Goal: Information Seeking & Learning: Learn about a topic

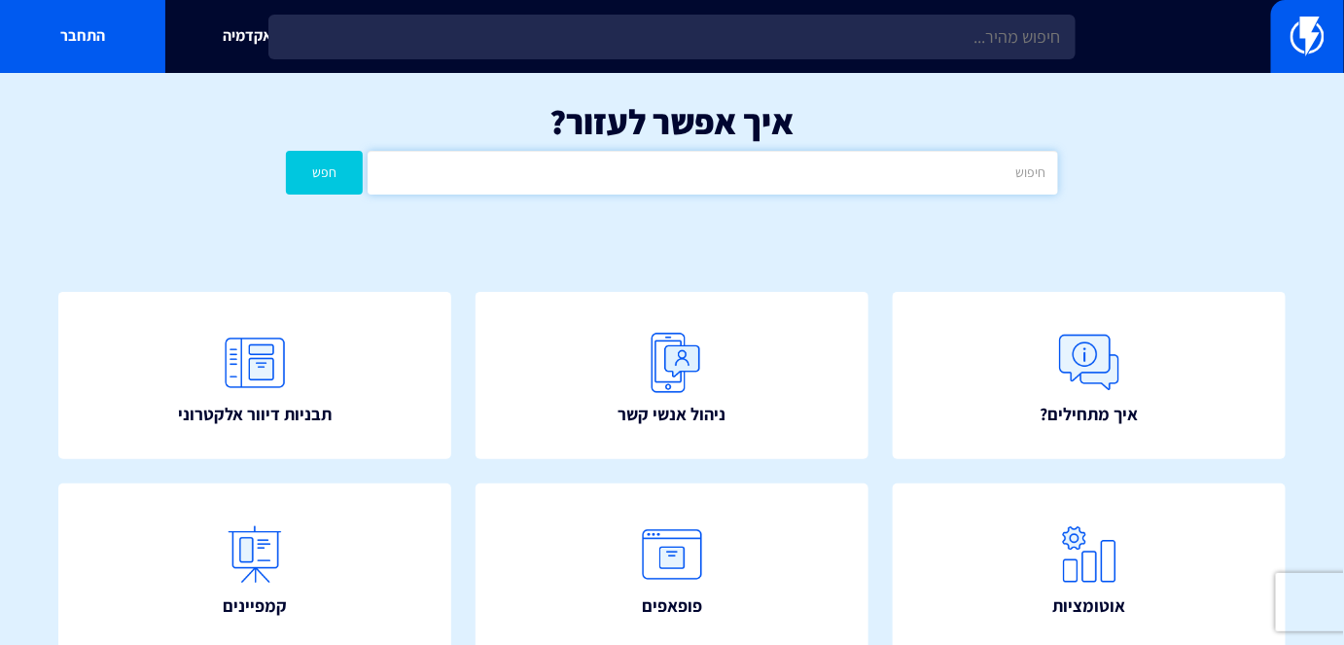
click at [965, 160] on input "text" at bounding box center [712, 173] width 689 height 44
type input "מ"
drag, startPoint x: 965, startPoint y: 160, endPoint x: 990, endPoint y: 178, distance: 30.8
click at [990, 178] on input "נ" at bounding box center [712, 173] width 689 height 44
type input "נסתר"
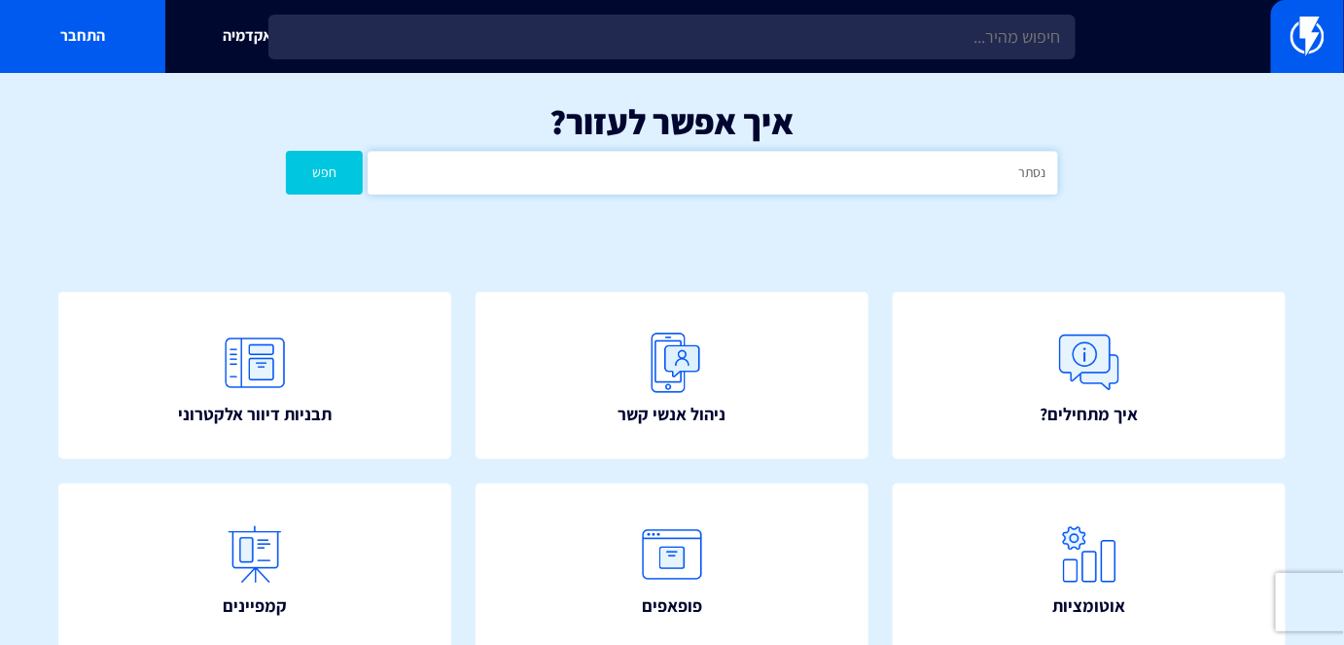
click at [286, 151] on button "חפש" at bounding box center [324, 173] width 77 height 44
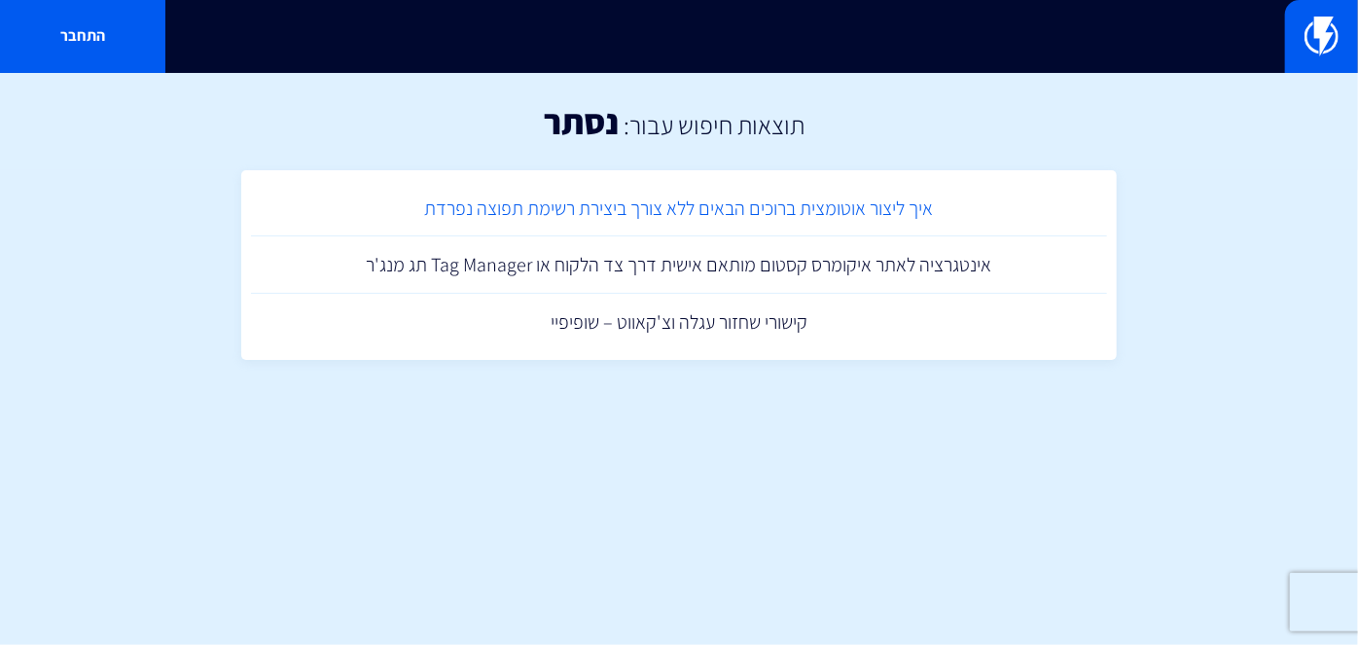
click at [808, 202] on link "איך ליצור אוטומצית ברוכים הבאים ללא צורך ביצירת רשימת תפוצה נפרדת" at bounding box center [679, 208] width 856 height 57
